Goal: Task Accomplishment & Management: Complete application form

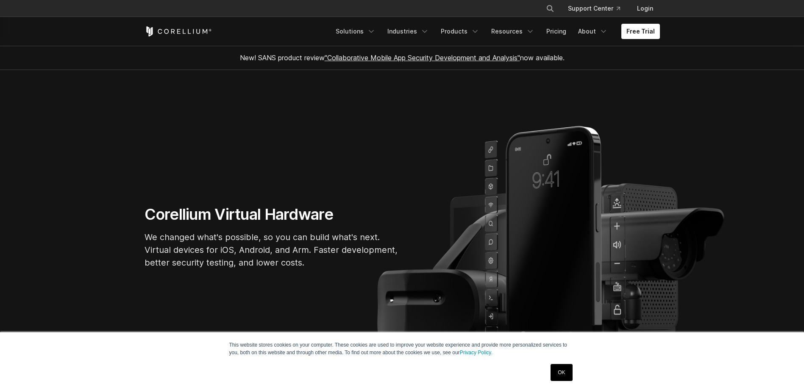
click at [638, 32] on link "Free Trial" at bounding box center [640, 31] width 39 height 15
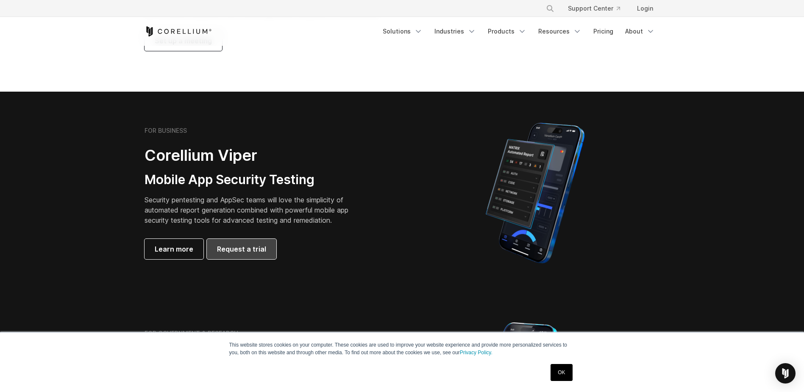
click at [220, 250] on span "Request a trial" at bounding box center [241, 249] width 49 height 10
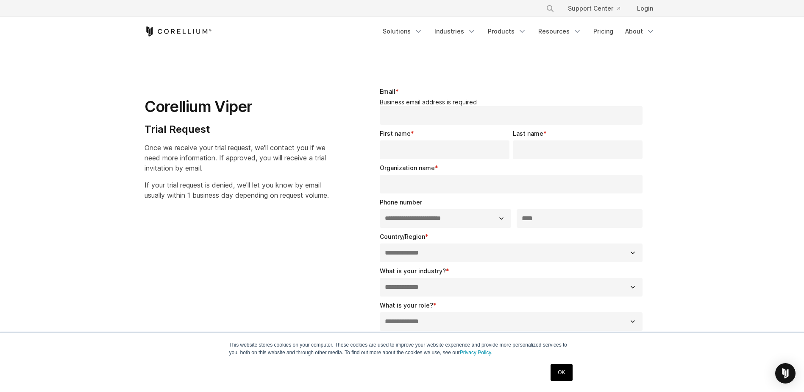
select select "**"
